Goal: Entertainment & Leisure: Consume media (video, audio)

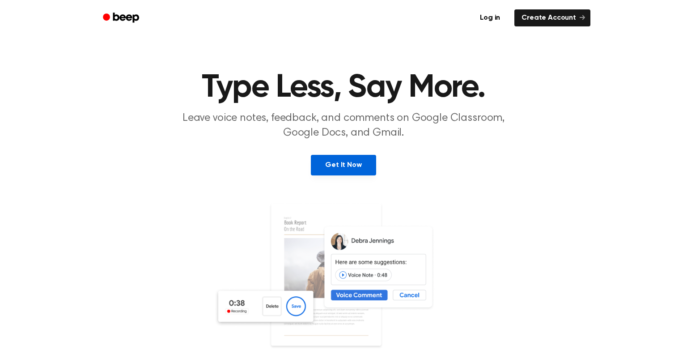
click at [341, 169] on link "Get It Now" at bounding box center [343, 165] width 65 height 21
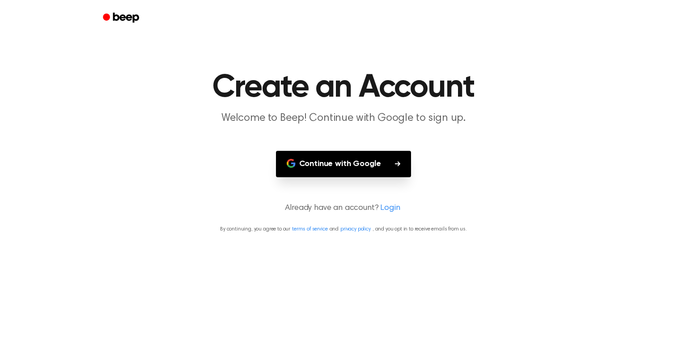
click at [341, 165] on button "Continue with Google" at bounding box center [344, 164] width 136 height 26
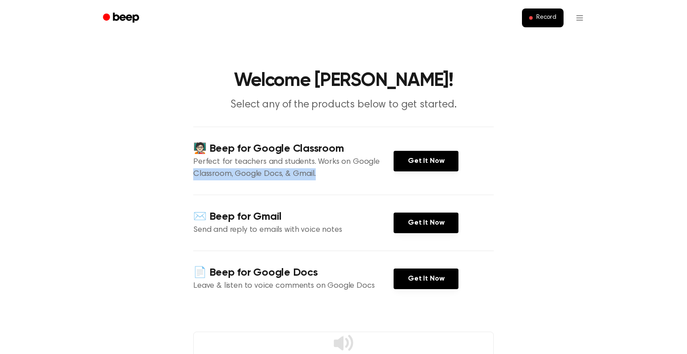
drag, startPoint x: 372, startPoint y: 166, endPoint x: 351, endPoint y: 169, distance: 21.8
click at [351, 169] on p "Perfect for teachers and students. Works on Google Classroom, Google Docs, & Gm…" at bounding box center [293, 168] width 200 height 24
click at [93, 172] on main "Welcome Neil! Select any of the products below to get started. 🧑🏻‍🏫 Beep for Go…" at bounding box center [343, 246] width 687 height 492
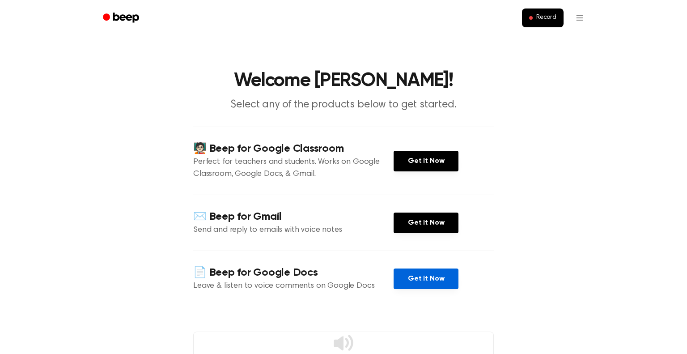
click at [409, 281] on link "Get It Now" at bounding box center [426, 279] width 65 height 21
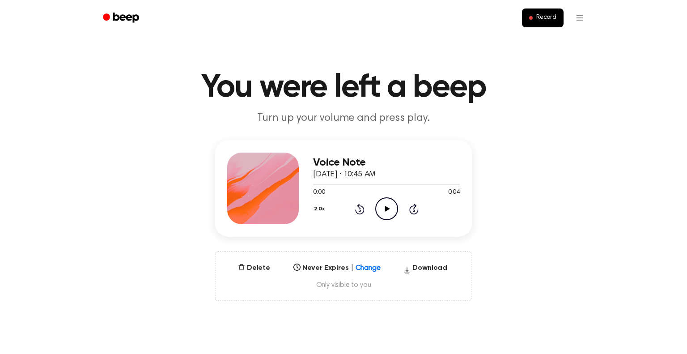
click at [384, 207] on icon "Play Audio" at bounding box center [386, 208] width 23 height 23
click at [359, 209] on icon at bounding box center [359, 210] width 2 height 4
click at [385, 210] on icon at bounding box center [387, 209] width 5 height 6
click at [387, 206] on icon "Play Audio" at bounding box center [386, 208] width 23 height 23
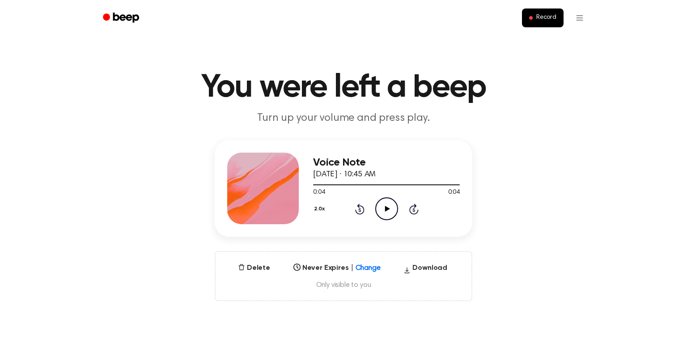
click at [384, 210] on icon "Play Audio" at bounding box center [386, 208] width 23 height 23
click at [384, 212] on icon "Play Audio" at bounding box center [386, 208] width 23 height 23
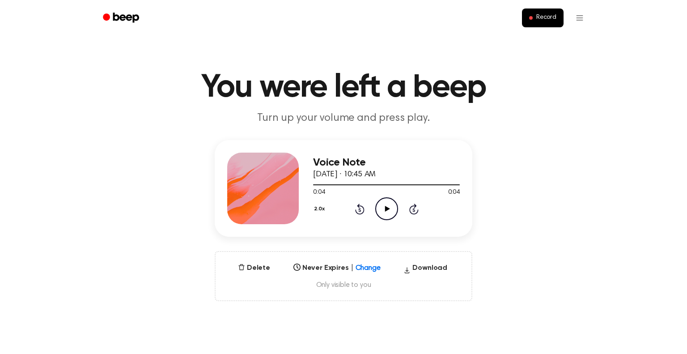
click at [384, 212] on icon "Play Audio" at bounding box center [386, 208] width 23 height 23
click at [386, 210] on icon "Pause Audio" at bounding box center [386, 208] width 23 height 23
click at [356, 211] on icon at bounding box center [359, 209] width 9 height 11
click at [389, 207] on icon "Play Audio" at bounding box center [386, 208] width 23 height 23
click at [324, 206] on button "2.0x" at bounding box center [320, 208] width 15 height 15
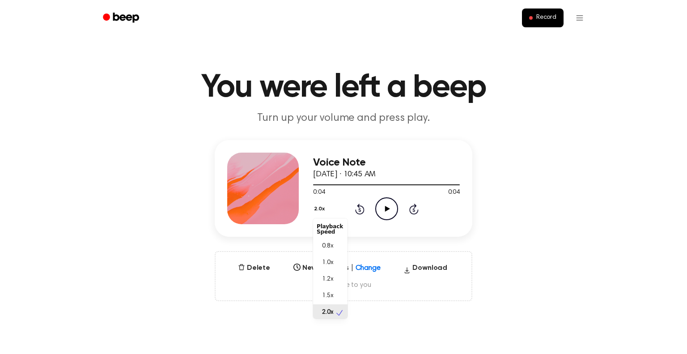
scroll to position [2, 0]
click at [334, 247] on div "0.8x" at bounding box center [330, 244] width 34 height 17
click at [388, 209] on icon at bounding box center [387, 209] width 5 height 6
click at [316, 210] on button "0.8x" at bounding box center [320, 208] width 15 height 15
click at [333, 317] on div "2.0x" at bounding box center [330, 312] width 34 height 17
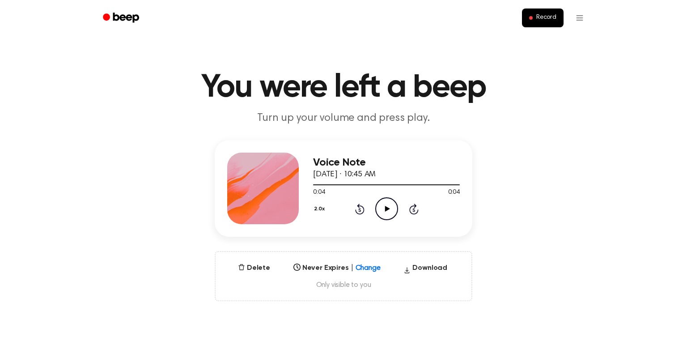
click at [388, 212] on icon "Play Audio" at bounding box center [386, 208] width 23 height 23
click at [388, 209] on icon at bounding box center [387, 209] width 5 height 6
click at [390, 212] on icon "Play Audio" at bounding box center [386, 208] width 23 height 23
click at [385, 214] on icon "Play Audio" at bounding box center [386, 208] width 23 height 23
click at [388, 211] on icon "Play Audio" at bounding box center [386, 208] width 23 height 23
